Goal: Obtain resource: Download file/media

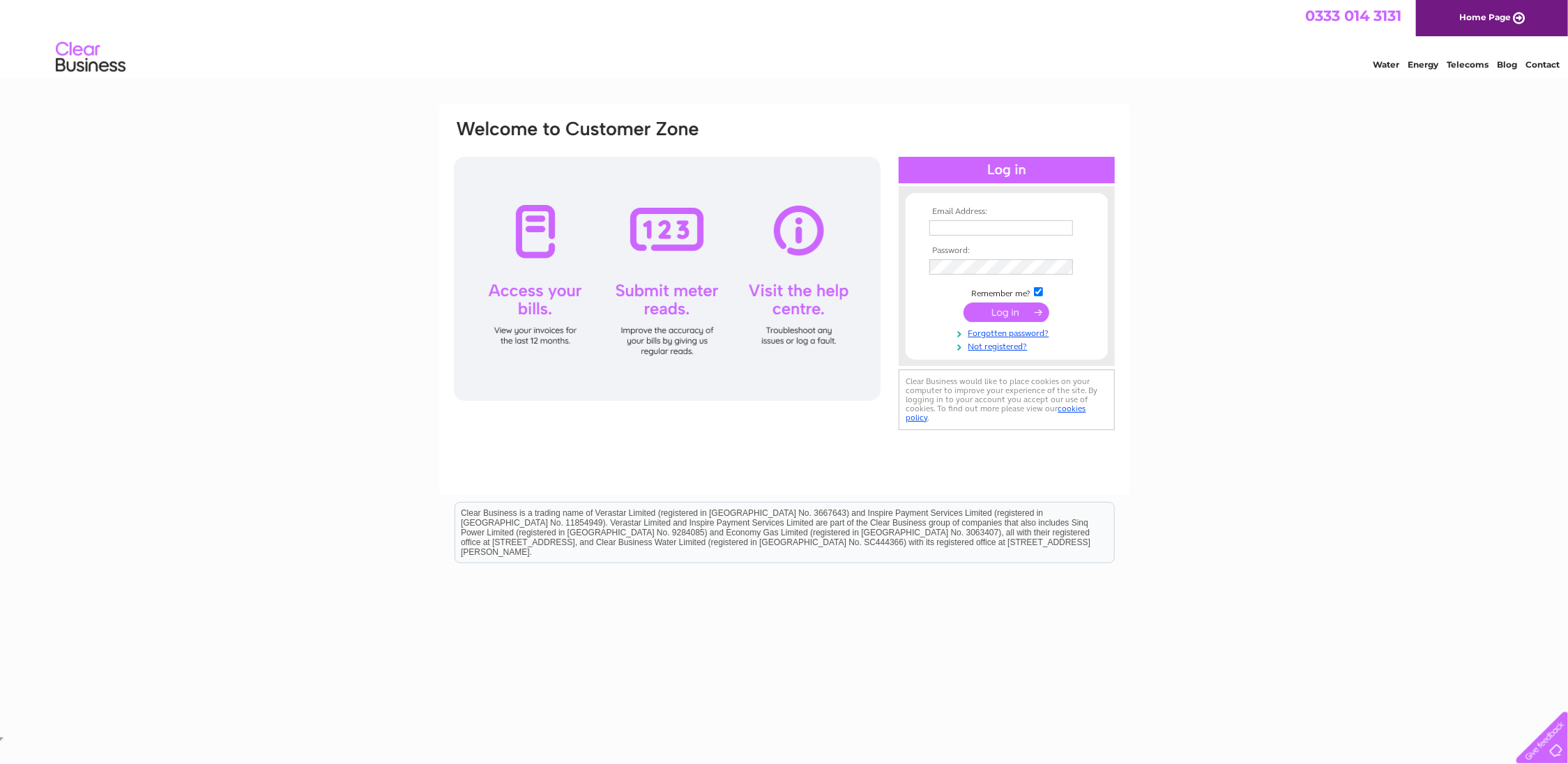
type input "[EMAIL_ADDRESS][DOMAIN_NAME]"
click at [989, 314] on input "submit" at bounding box center [1006, 312] width 86 height 20
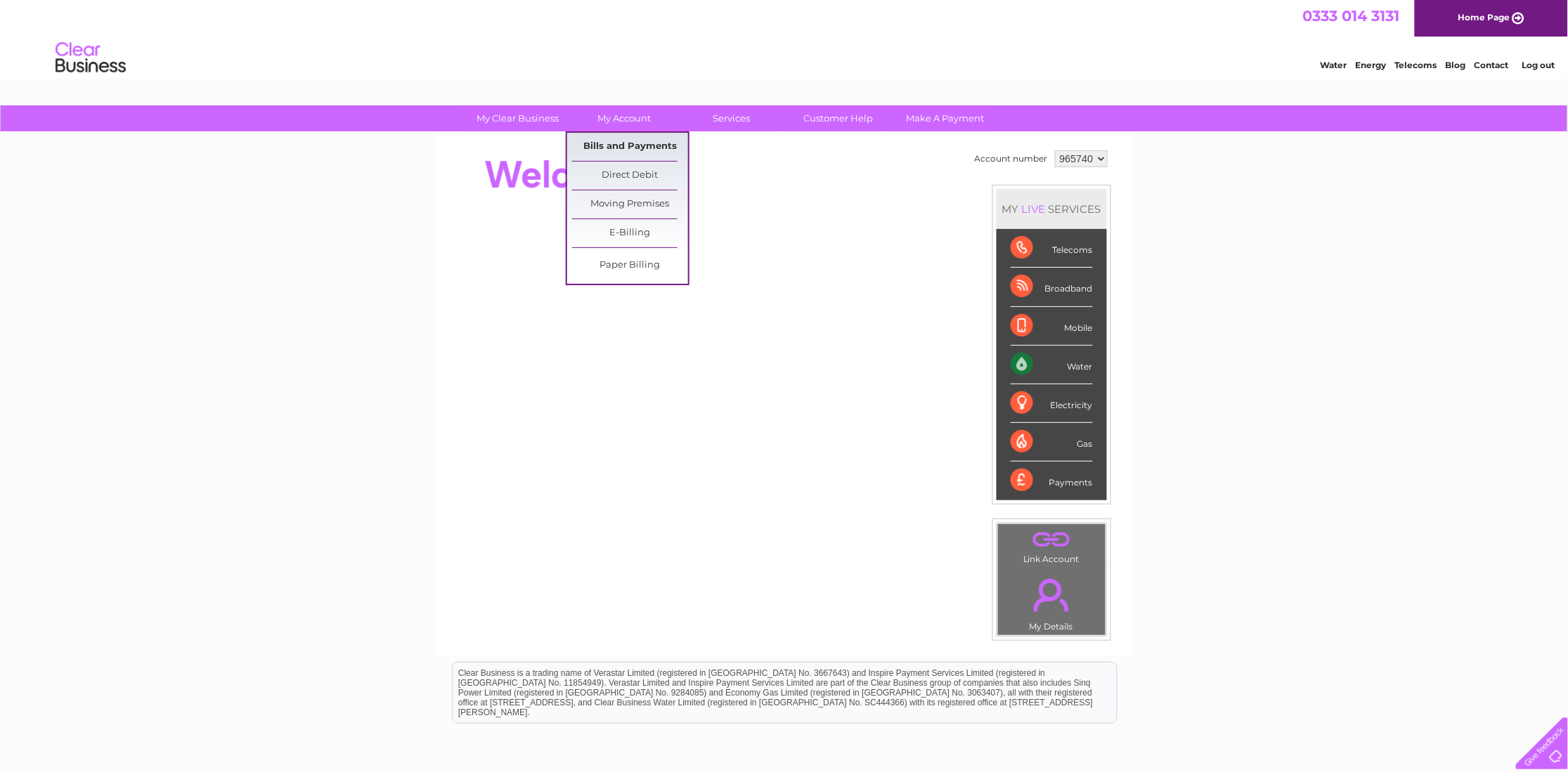
click at [639, 145] on link "Bills and Payments" at bounding box center [630, 147] width 116 height 28
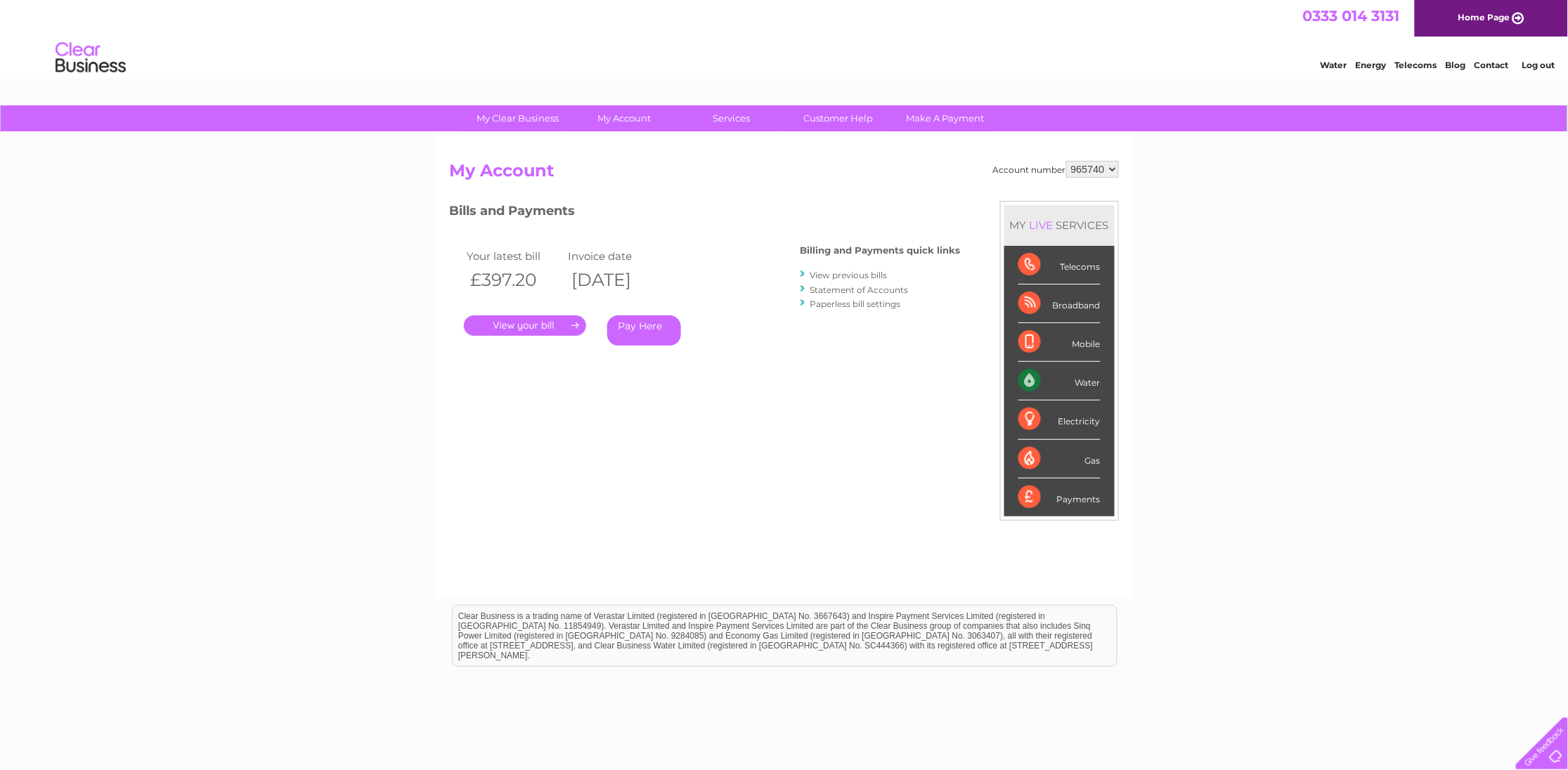
click at [863, 274] on link "View previous bills" at bounding box center [849, 275] width 77 height 10
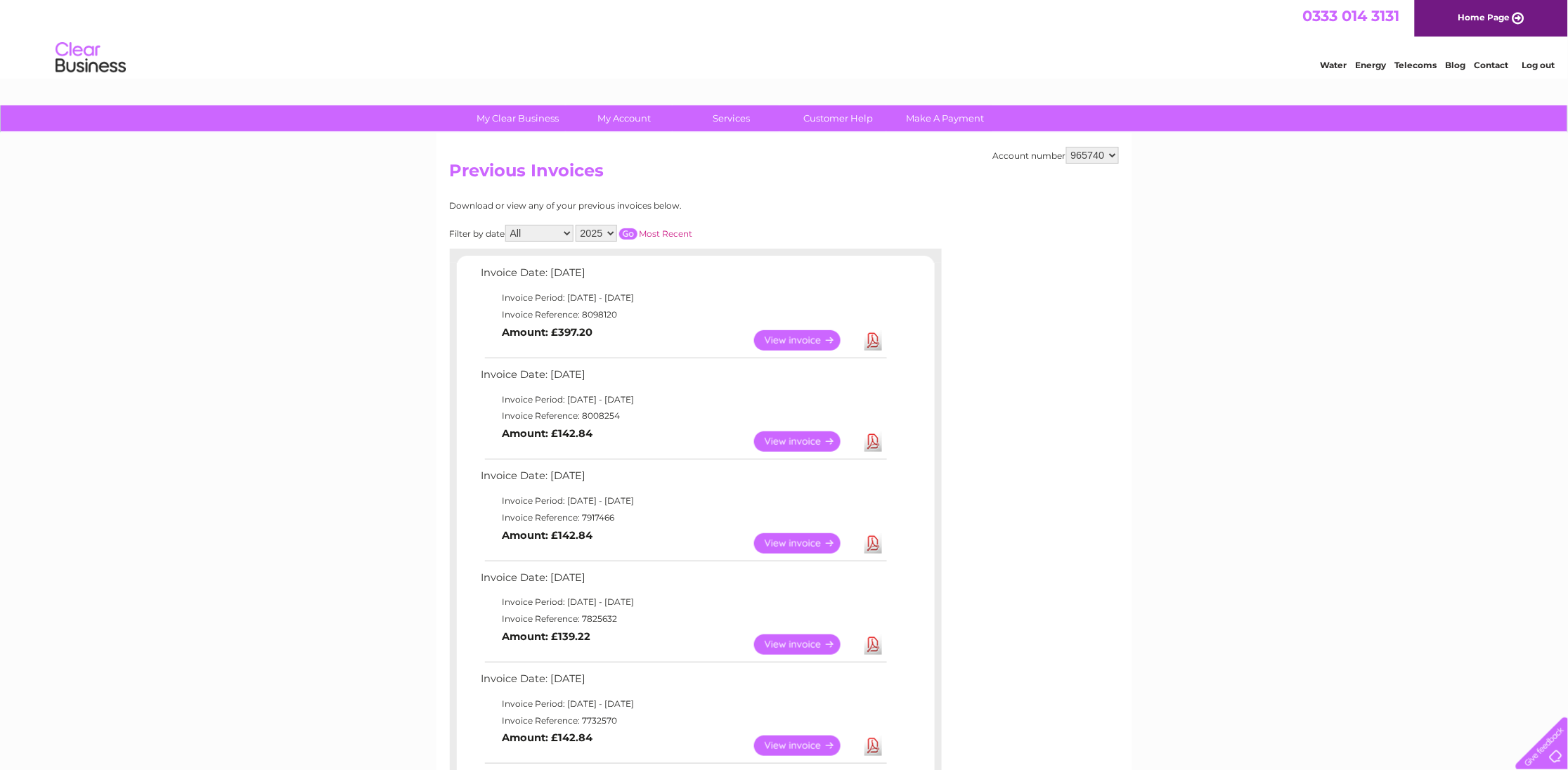
click at [874, 337] on link "Download" at bounding box center [874, 340] width 18 height 21
click at [1539, 68] on link "Log out" at bounding box center [1538, 65] width 33 height 10
